Goal: Task Accomplishment & Management: Use online tool/utility

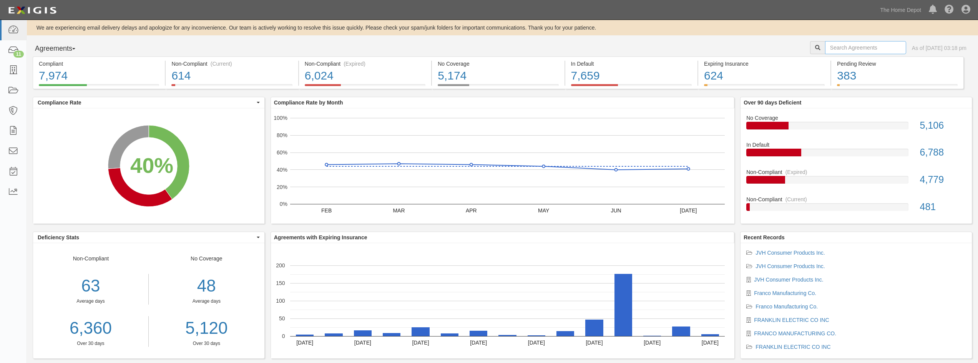
click at [839, 45] on input "text" at bounding box center [865, 47] width 81 height 13
paste input "toka"
type input "toka"
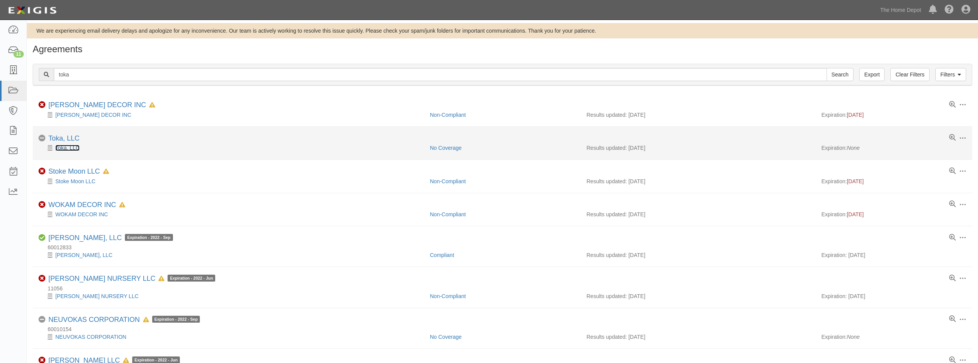
click at [61, 149] on link "Toka, LLC" at bounding box center [67, 148] width 24 height 6
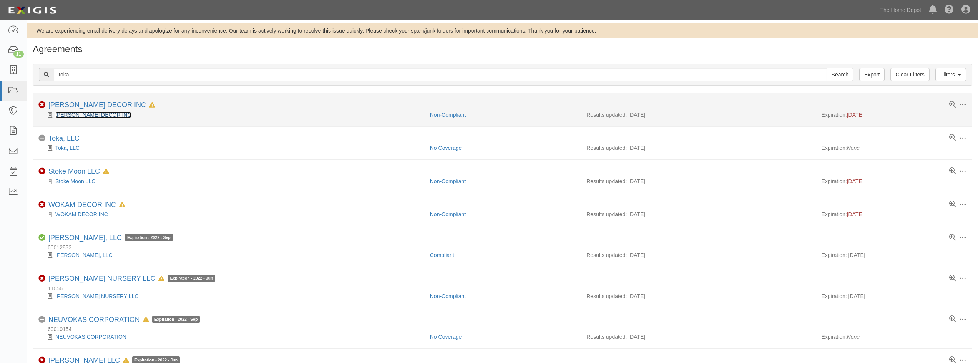
click at [81, 113] on link "ITOKAWA DECOR INC" at bounding box center [93, 115] width 76 height 6
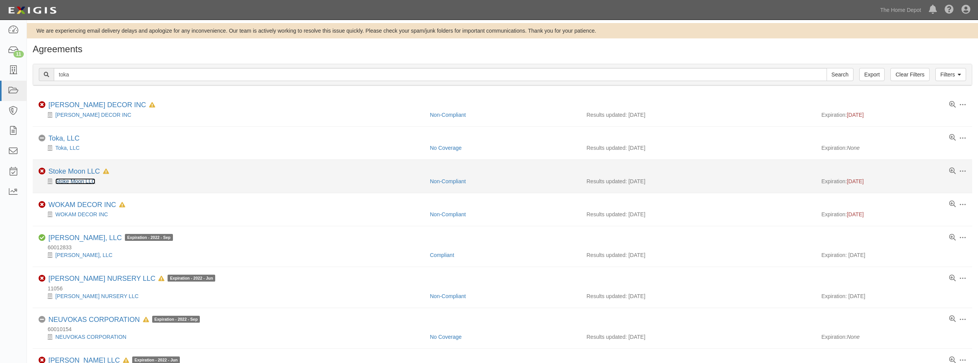
click at [78, 183] on link "Stoke Moon LLC" at bounding box center [75, 181] width 40 height 6
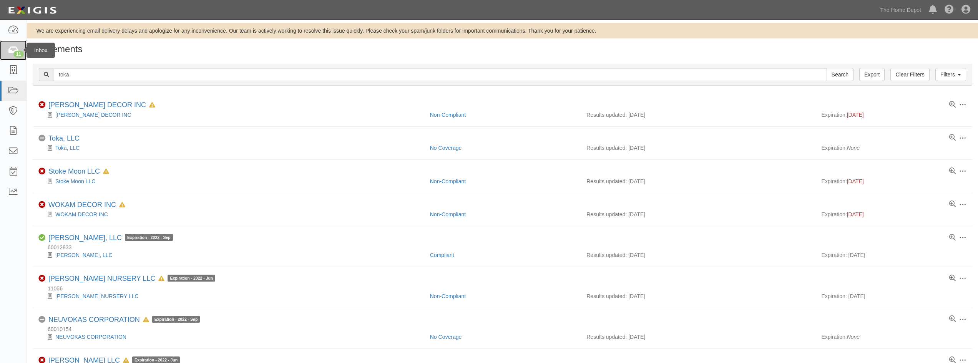
click at [15, 49] on icon at bounding box center [13, 50] width 11 height 9
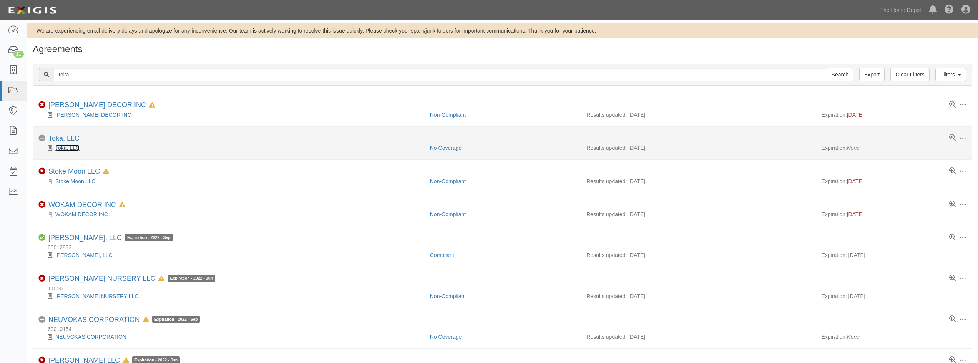
click at [70, 151] on link "Toka, LLC" at bounding box center [67, 148] width 24 height 6
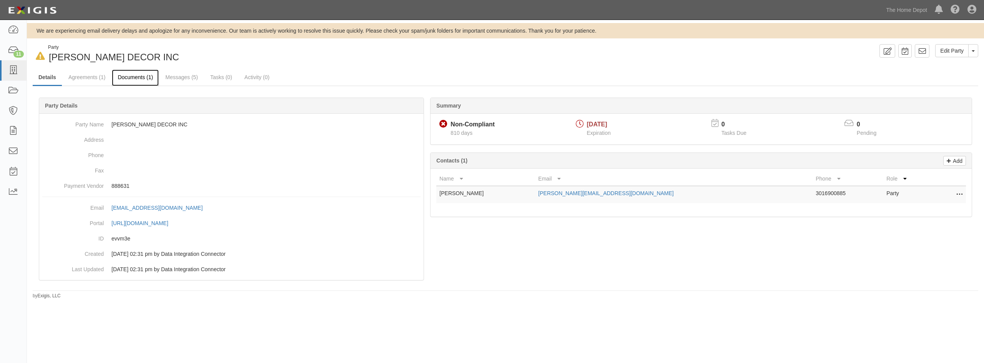
click at [138, 81] on link "Documents (1)" at bounding box center [135, 78] width 47 height 17
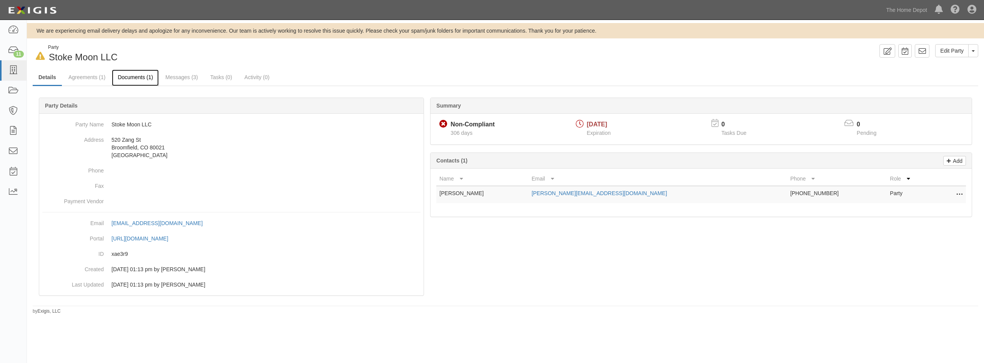
click at [142, 77] on link "Documents (1)" at bounding box center [135, 78] width 47 height 17
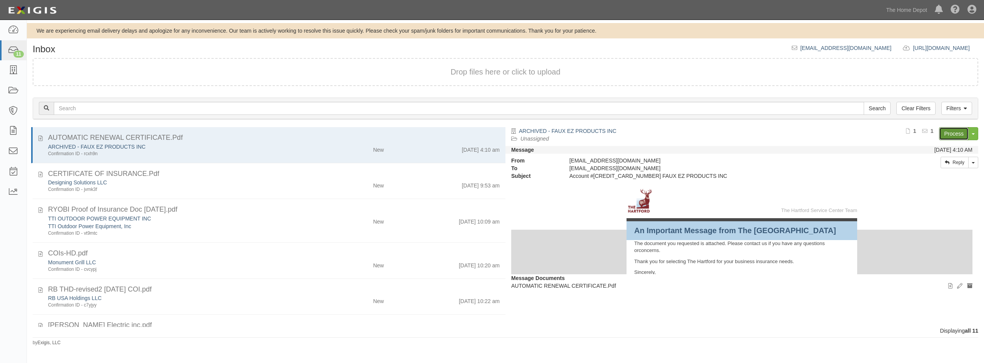
click at [949, 136] on link "Process" at bounding box center [954, 133] width 30 height 13
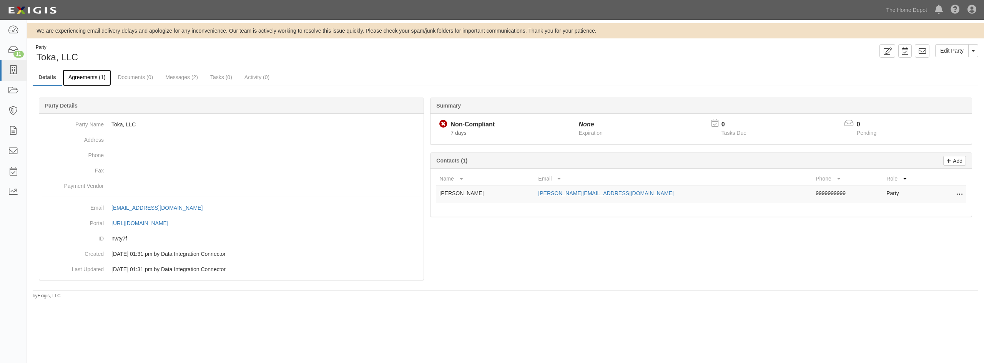
click at [98, 82] on link "Agreements (1)" at bounding box center [87, 78] width 48 height 17
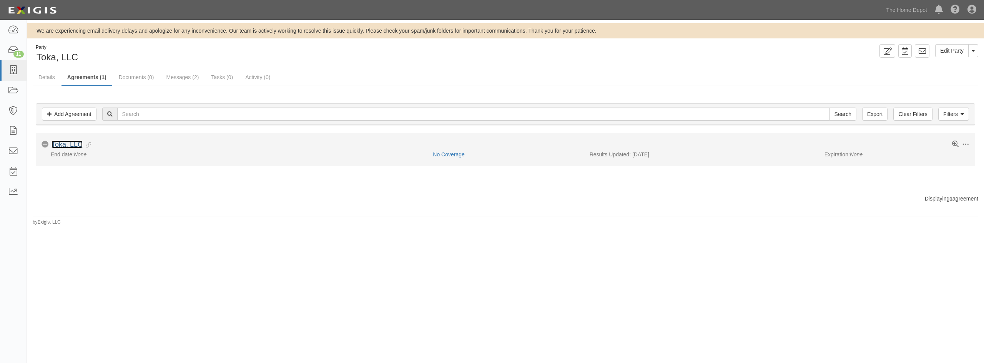
click at [64, 148] on link "Toka, LLC" at bounding box center [66, 145] width 31 height 8
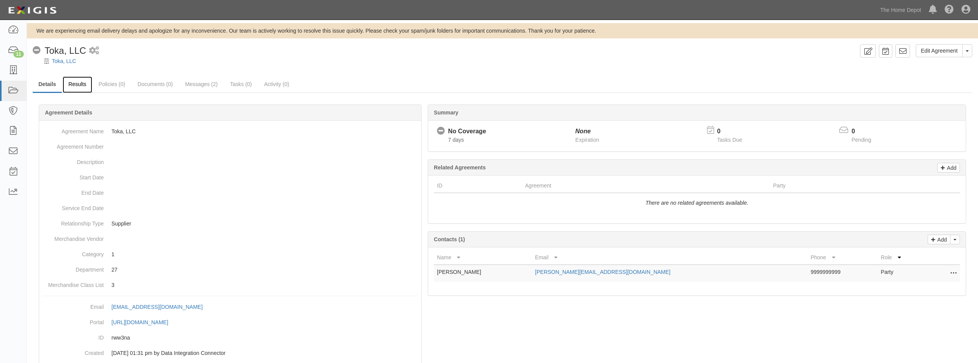
click at [83, 90] on link "Results" at bounding box center [78, 84] width 30 height 17
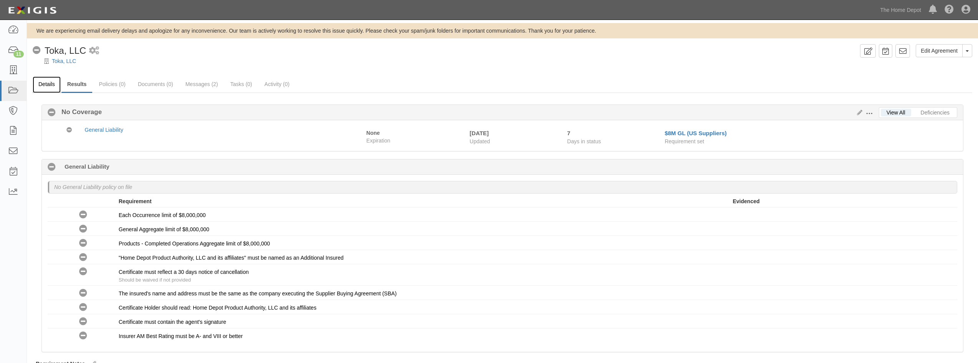
click at [40, 83] on link "Details" at bounding box center [47, 84] width 28 height 17
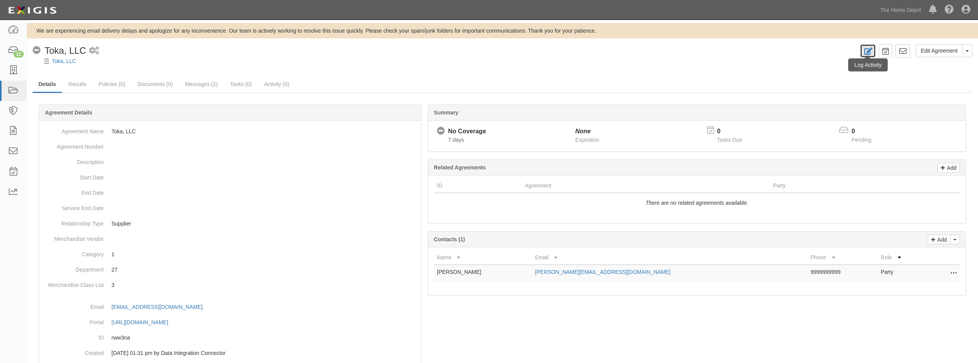
click at [868, 51] on icon at bounding box center [867, 51] width 9 height 7
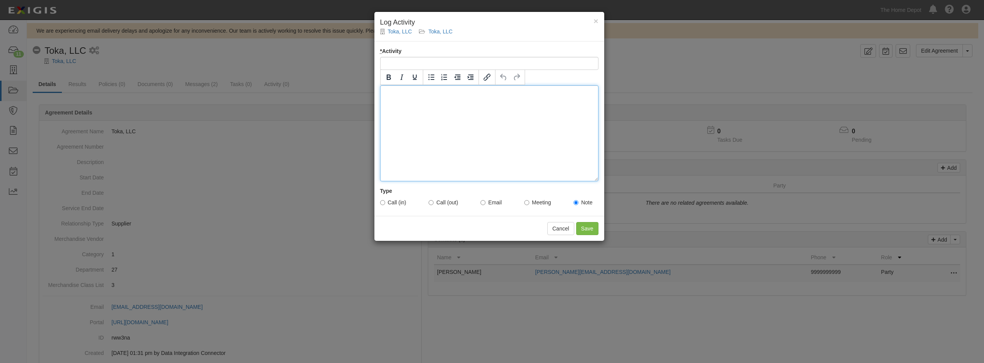
click at [459, 109] on div at bounding box center [489, 133] width 218 height 96
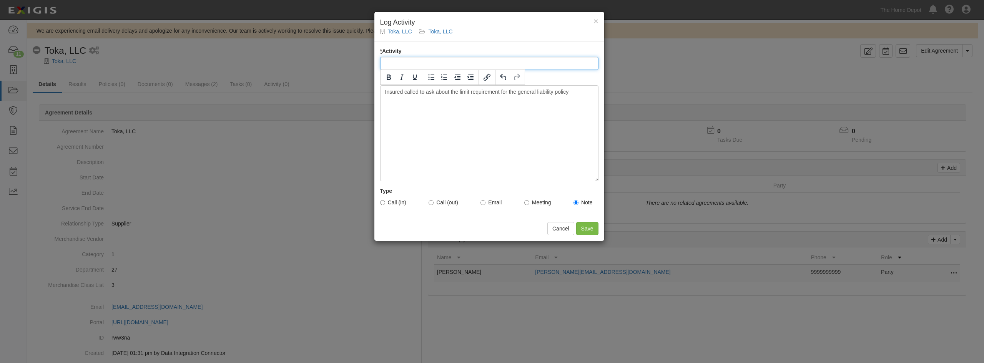
click at [497, 62] on input "* Activity" at bounding box center [489, 63] width 218 height 13
type input "Policy Limit Inquiry"
click at [382, 204] on input "Call (in)" at bounding box center [382, 202] width 5 height 5
radio input "true"
click at [591, 234] on input "Save" at bounding box center [587, 228] width 22 height 13
